Goal: Navigation & Orientation: Find specific page/section

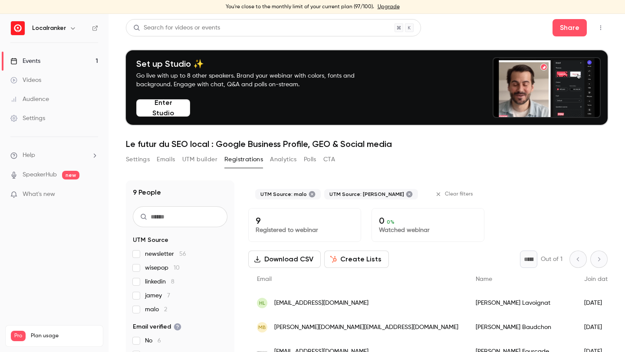
scroll to position [45, 0]
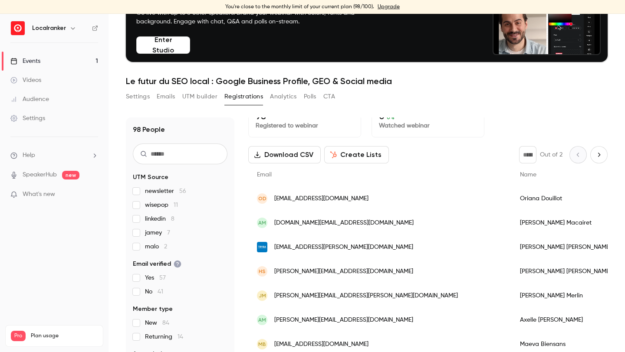
scroll to position [15, 0]
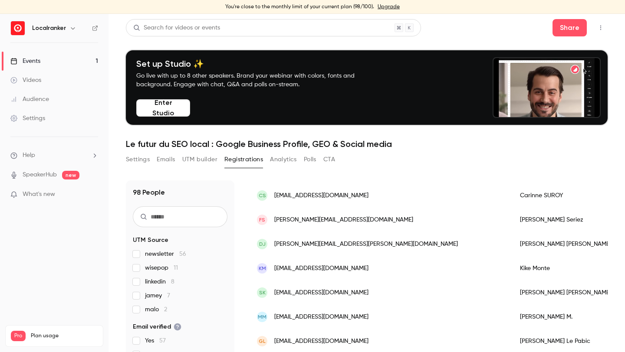
scroll to position [1032, 0]
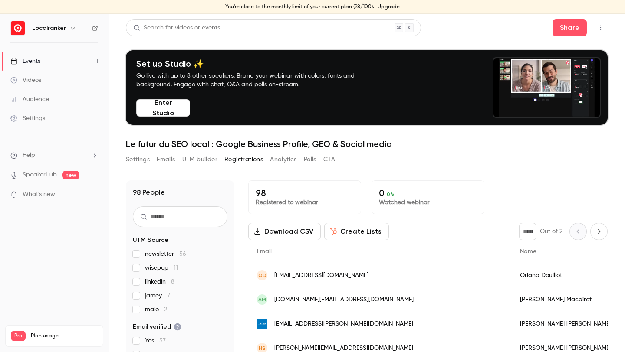
click at [39, 56] on link "Events 1" at bounding box center [54, 61] width 108 height 19
